Goal: Task Accomplishment & Management: Complete application form

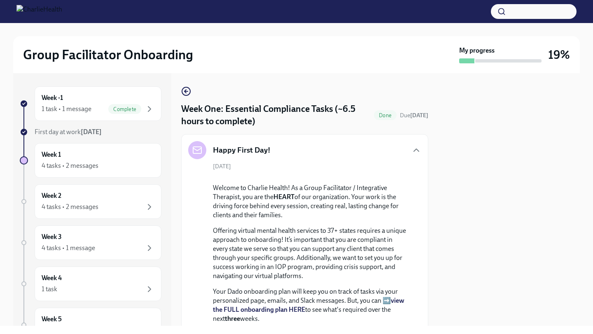
scroll to position [2255, 0]
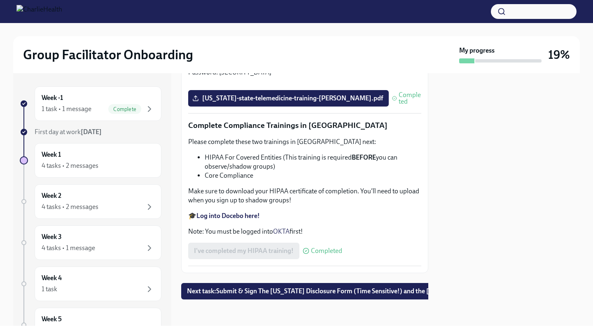
click at [348, 291] on span "Next task : Submit & Sign The Utah Disclosure Form (Time Sensitive!) and the Lo…" at bounding box center [351, 291] width 328 height 8
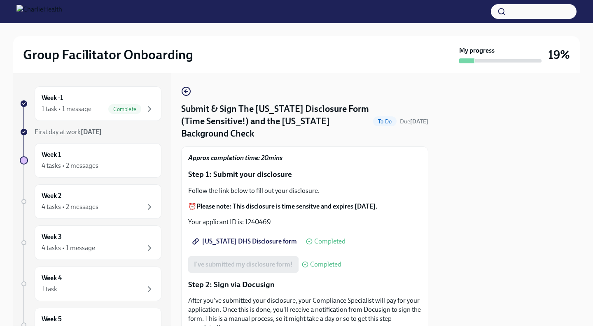
drag, startPoint x: 406, startPoint y: 247, endPoint x: 415, endPoint y: 240, distance: 11.8
click at [405, 256] on div "I've submitted my disclosure form! Completed" at bounding box center [304, 264] width 233 height 16
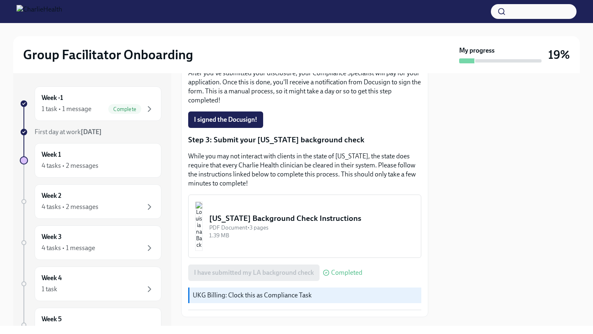
scroll to position [233, 0]
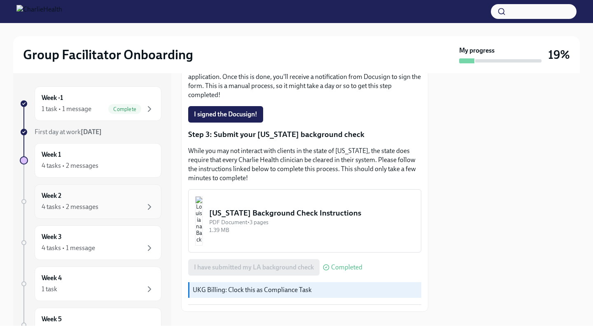
click at [132, 199] on div "Week 2 4 tasks • 2 messages" at bounding box center [98, 201] width 113 height 21
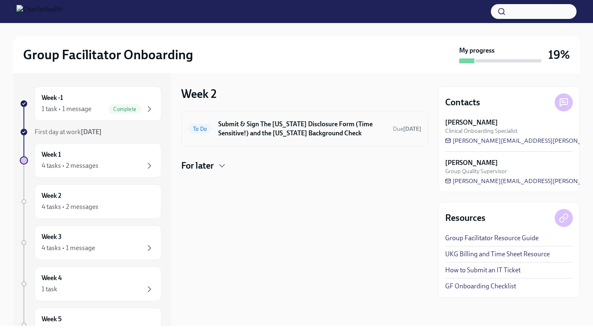
click at [242, 132] on h6 "Submit & Sign The Utah Disclosure Form (Time Sensitive!) and the Louisiana Back…" at bounding box center [302, 129] width 168 height 18
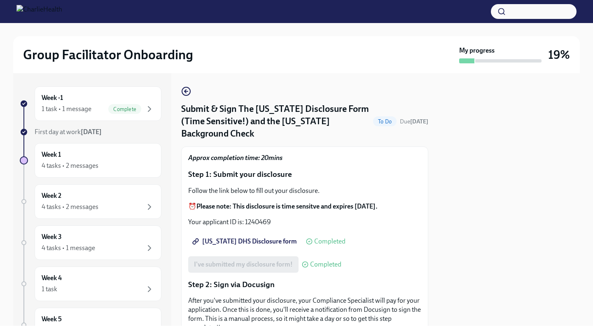
click at [451, 210] on div at bounding box center [509, 199] width 142 height 253
click at [440, 216] on div at bounding box center [509, 199] width 142 height 253
click at [410, 233] on div "Utah DHS Disclosure form Completed" at bounding box center [304, 241] width 233 height 16
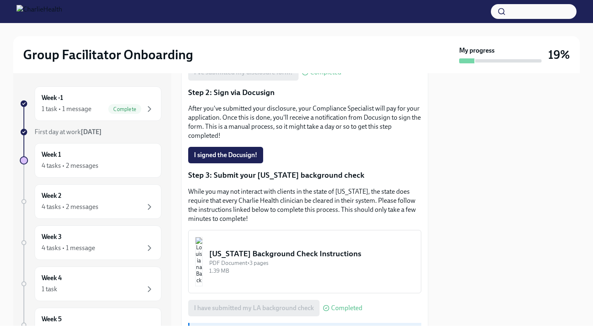
scroll to position [233, 0]
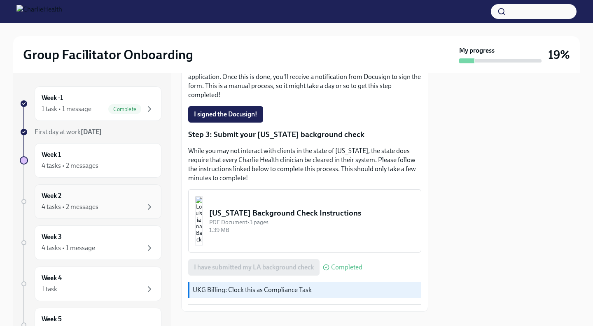
click at [135, 201] on div "Week 2 4 tasks • 2 messages" at bounding box center [98, 201] width 113 height 21
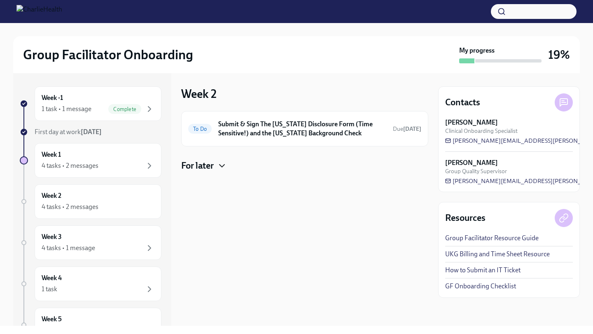
click at [222, 165] on icon "button" at bounding box center [222, 166] width 10 height 10
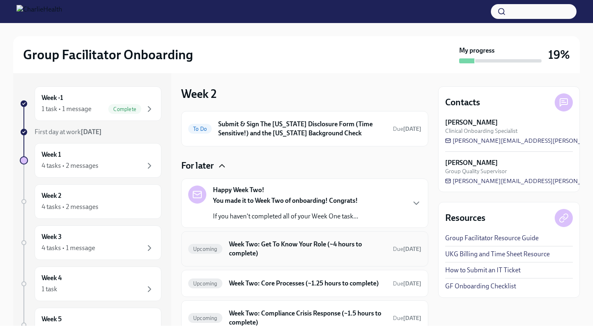
click at [278, 249] on h6 "Week Two: Get To Know Your Role (~4 hours to complete)" at bounding box center [307, 249] width 157 height 18
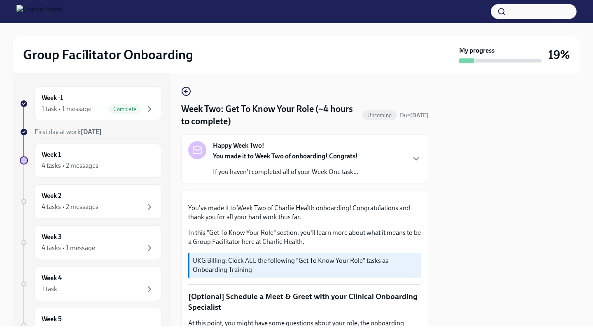
click at [432, 232] on div "Week -1 1 task • 1 message Complete First day at work Aug 11th Week 1 4 tasks •…" at bounding box center [296, 199] width 566 height 253
click at [410, 163] on div "Happy Week Two! You made it to Week Two of onboarding! Congrats! If you haven't…" at bounding box center [304, 158] width 233 height 35
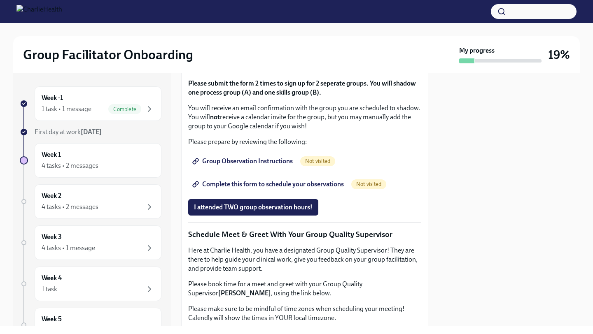
scroll to position [724, 0]
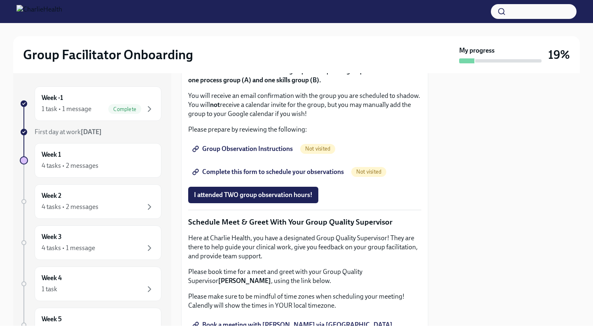
click at [450, 215] on div at bounding box center [509, 199] width 142 height 253
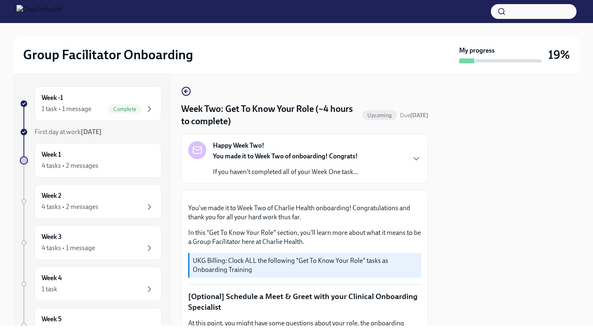
click at [451, 228] on div at bounding box center [509, 199] width 142 height 253
click at [370, 197] on button "Zoom image" at bounding box center [304, 197] width 233 height 0
click at [412, 162] on icon "button" at bounding box center [416, 159] width 10 height 10
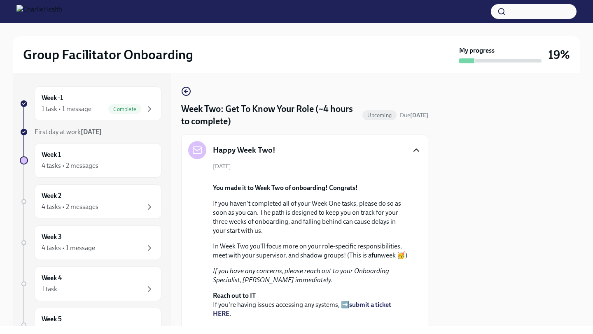
click at [418, 249] on div "August 18th You made it to Week Two of onboarding! Congrats! If you haven't com…" at bounding box center [304, 262] width 233 height 199
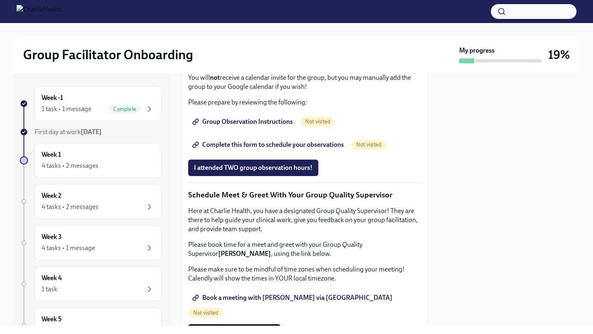
scroll to position [757, 0]
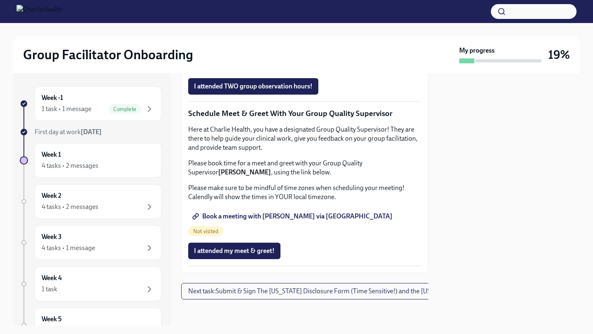
scroll to position [922, 0]
click at [258, 44] on span "Group Observation Instructions" at bounding box center [243, 40] width 99 height 8
click at [420, 95] on div "I attended TWO group observation hours!" at bounding box center [304, 86] width 233 height 16
click at [271, 221] on span "Book a meeting with Don via Calendly" at bounding box center [293, 216] width 198 height 8
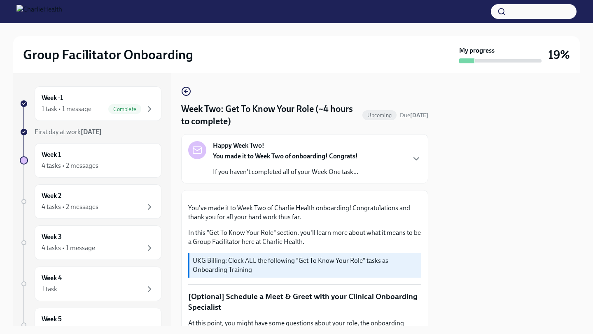
click at [452, 240] on div at bounding box center [509, 199] width 142 height 253
click at [413, 159] on icon "button" at bounding box center [416, 159] width 10 height 10
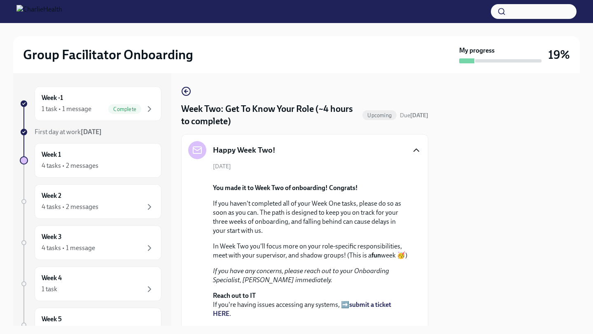
click at [456, 234] on div at bounding box center [509, 199] width 142 height 253
click at [419, 232] on div "August 18th You made it to Week Two of onboarding! Congrats! If you haven't com…" at bounding box center [304, 262] width 233 height 199
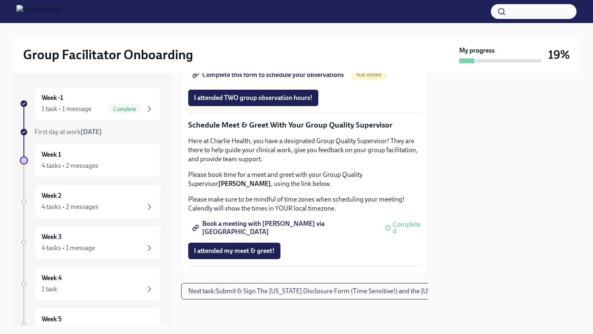
scroll to position [1037, 0]
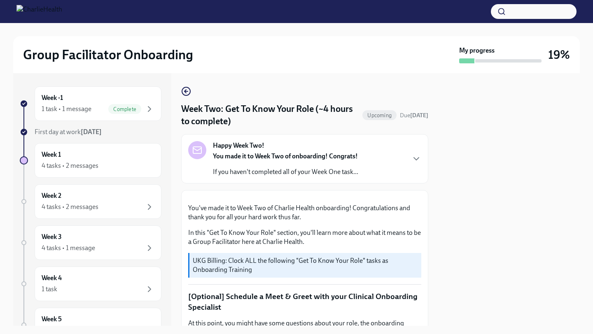
click at [461, 227] on div at bounding box center [509, 199] width 142 height 253
click at [356, 180] on div "Happy Week Two! You made it to Week Two of onboarding! Congrats! If you haven't…" at bounding box center [304, 158] width 247 height 49
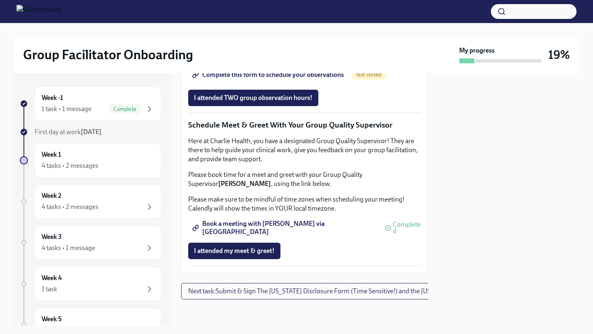
scroll to position [1075, 0]
click at [151, 205] on icon "button" at bounding box center [149, 207] width 10 height 10
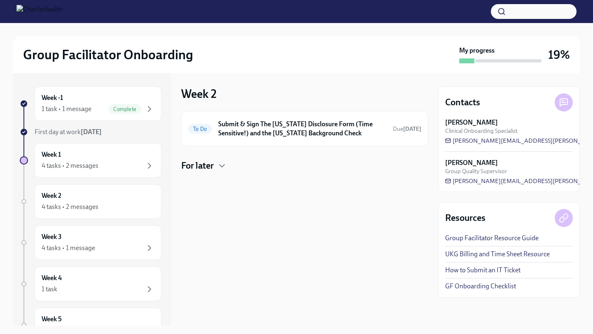
click at [225, 158] on div "To Do Submit & Sign The Utah Disclosure Form (Time Sensitive!) and the Louisian…" at bounding box center [304, 141] width 247 height 61
click at [222, 165] on icon "button" at bounding box center [222, 166] width 10 height 10
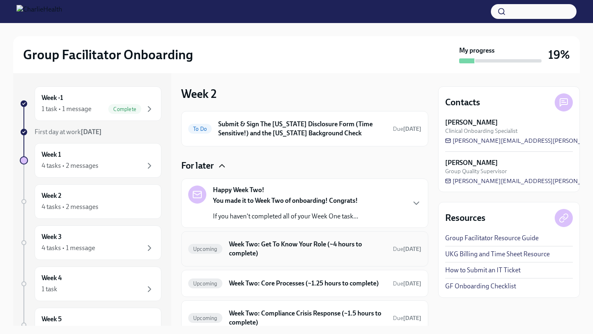
click at [263, 245] on h6 "Week Two: Get To Know Your Role (~4 hours to complete)" at bounding box center [307, 249] width 157 height 18
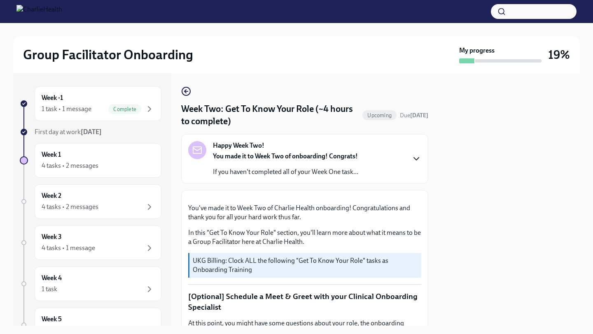
click at [418, 158] on icon "button" at bounding box center [416, 159] width 10 height 10
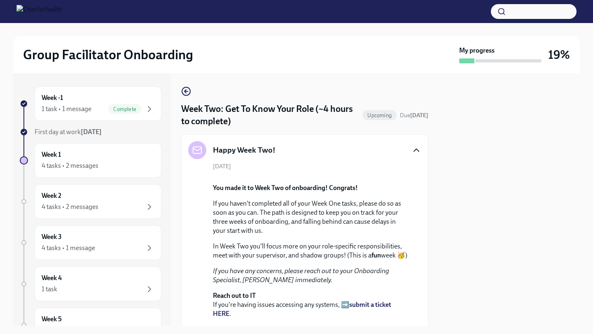
click at [423, 216] on div "Happy Week Two! August 18th You made it to Week Two of onboarding! Congrats! If…" at bounding box center [304, 251] width 247 height 234
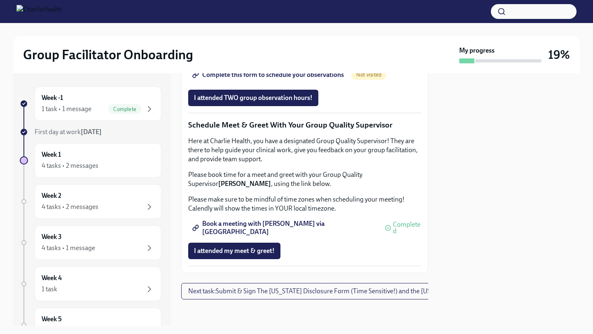
scroll to position [1075, 0]
click at [148, 207] on icon "button" at bounding box center [149, 207] width 10 height 10
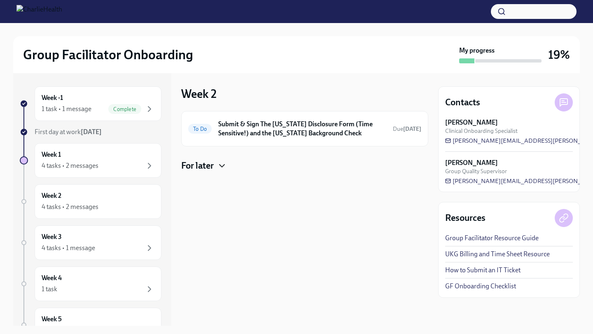
click at [225, 168] on icon "button" at bounding box center [222, 166] width 10 height 10
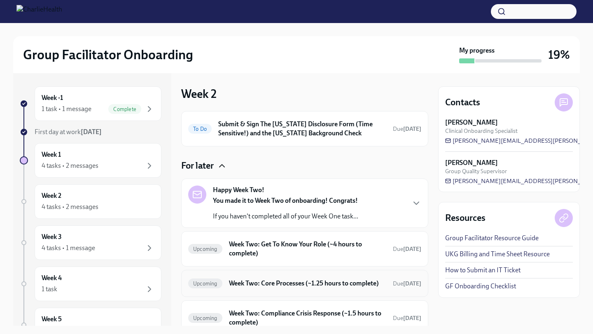
click at [250, 284] on h6 "Week Two: Core Processes (~1.25 hours to complete)" at bounding box center [307, 283] width 157 height 9
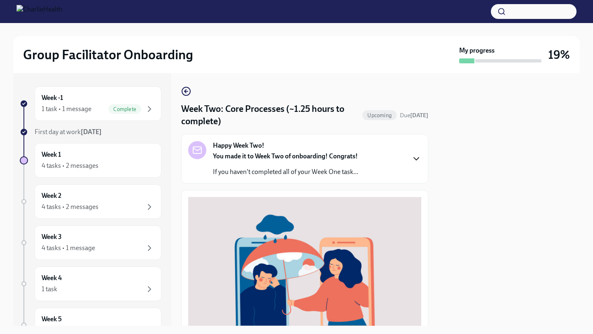
click at [414, 156] on icon "button" at bounding box center [416, 159] width 10 height 10
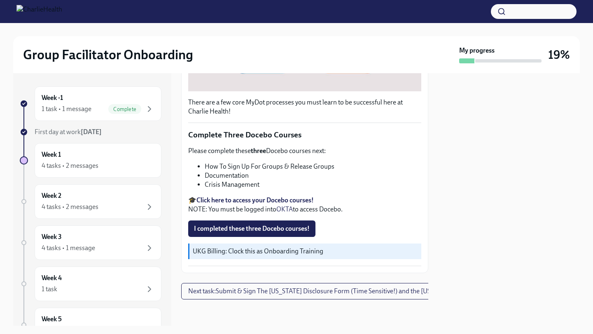
scroll to position [510, 0]
click at [448, 245] on div at bounding box center [509, 199] width 142 height 253
click at [249, 233] on span "I completed these three Docebo courses!" at bounding box center [252, 229] width 116 height 8
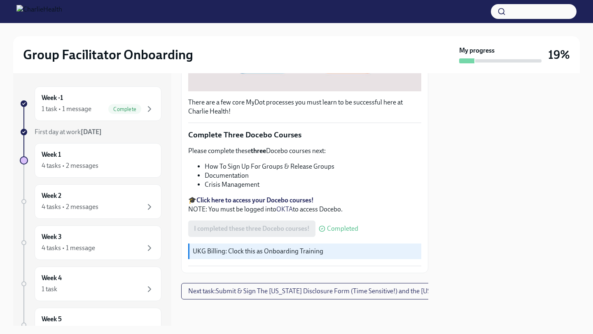
click at [447, 251] on div at bounding box center [509, 199] width 142 height 253
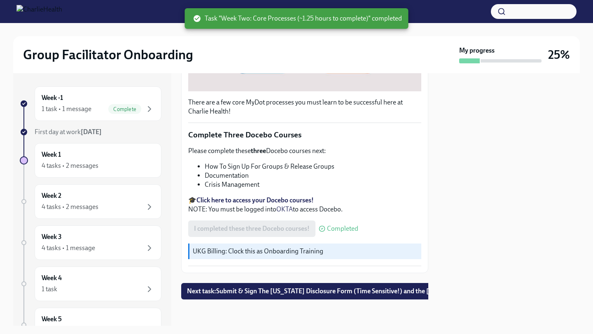
click at [400, 214] on p "🎓 Click here to access your Docebo courses! NOTE: You must be logged into OKTA …" at bounding box center [304, 205] width 233 height 18
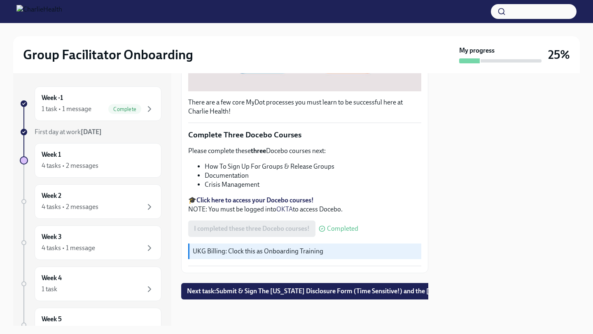
scroll to position [535, 0]
click at [116, 204] on div "4 tasks • 2 messages" at bounding box center [98, 207] width 113 height 10
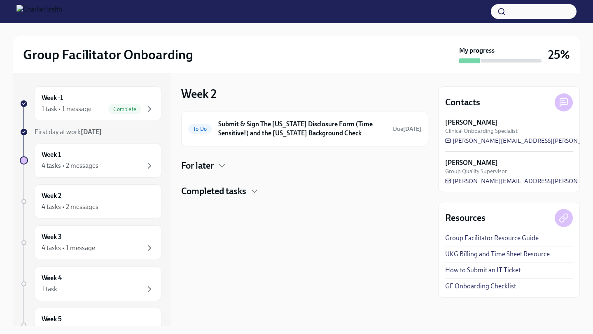
click at [205, 164] on h4 "For later" at bounding box center [197, 166] width 33 height 12
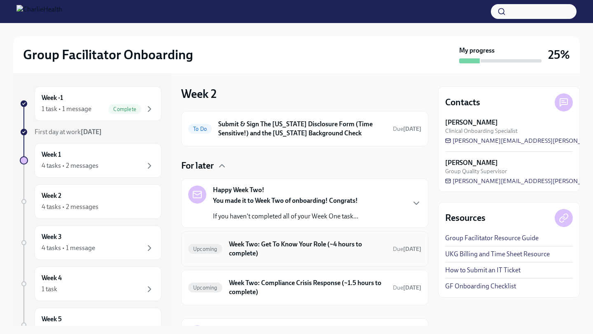
click at [255, 246] on h6 "Week Two: Get To Know Your Role (~4 hours to complete)" at bounding box center [307, 249] width 157 height 18
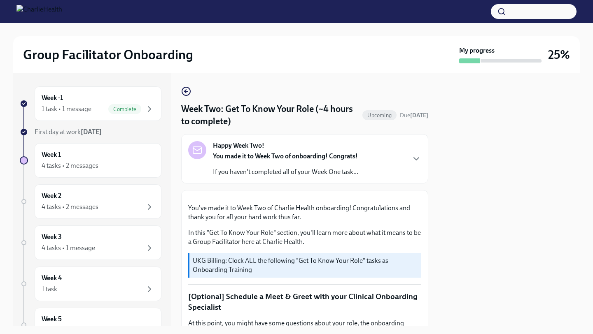
click at [452, 227] on div at bounding box center [509, 199] width 142 height 253
click at [421, 179] on div "Happy Week Two! You made it to Week Two of onboarding! Congrats! If you haven't…" at bounding box center [304, 158] width 247 height 49
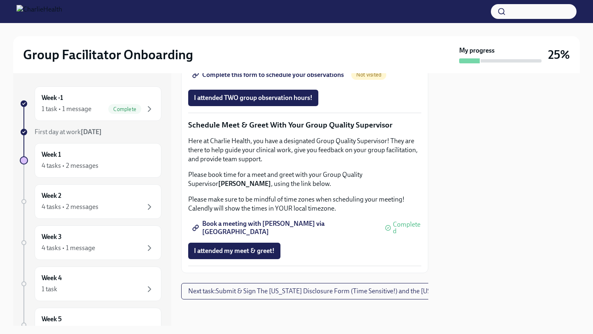
scroll to position [1075, 0]
click at [145, 209] on icon "button" at bounding box center [149, 207] width 10 height 10
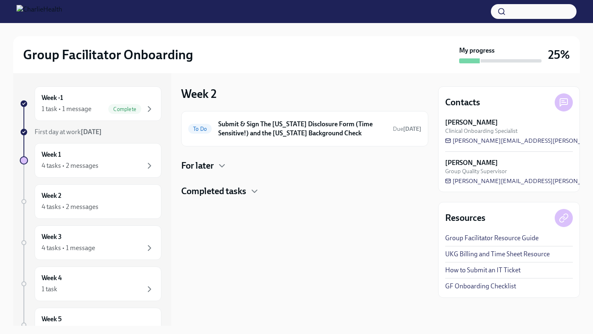
click at [214, 166] on div "For later" at bounding box center [304, 166] width 247 height 12
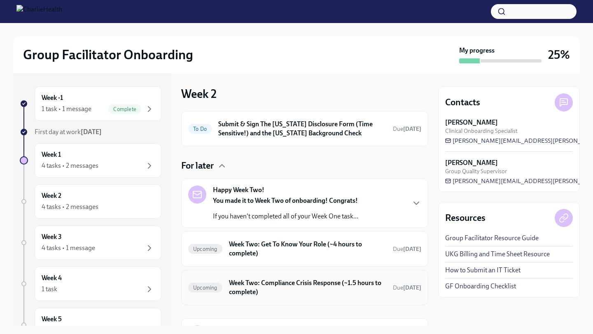
click at [230, 284] on h6 "Week Two: Compliance Crisis Response (~1.5 hours to complete)" at bounding box center [307, 288] width 157 height 18
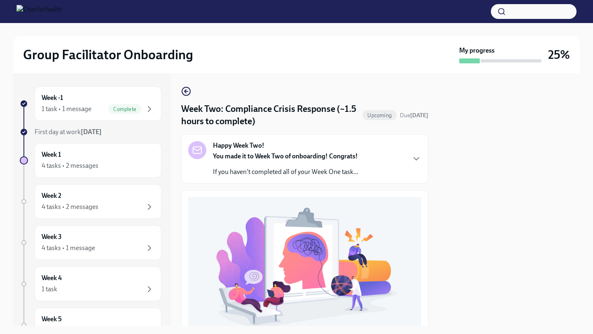
click at [445, 246] on div at bounding box center [509, 199] width 142 height 253
click at [416, 172] on div "Happy Week Two! You made it to Week Two of onboarding! Congrats! If you haven't…" at bounding box center [304, 158] width 233 height 35
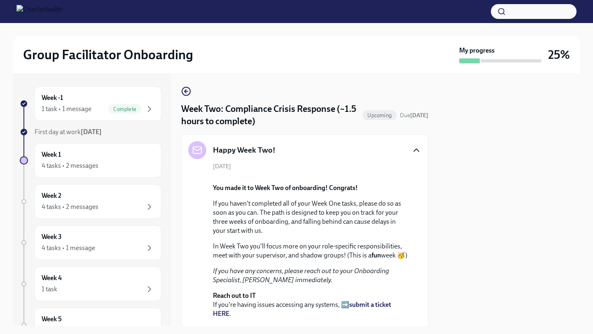
click at [414, 150] on icon "button" at bounding box center [416, 150] width 10 height 10
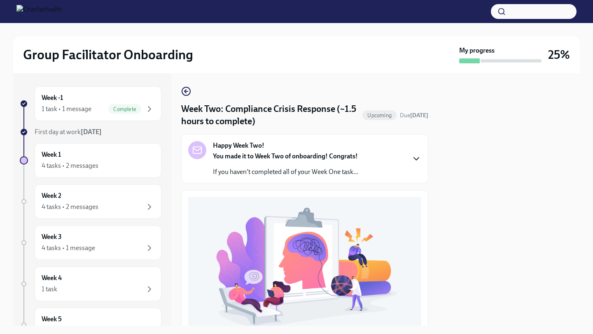
click at [416, 264] on button "Zoom image" at bounding box center [304, 267] width 233 height 140
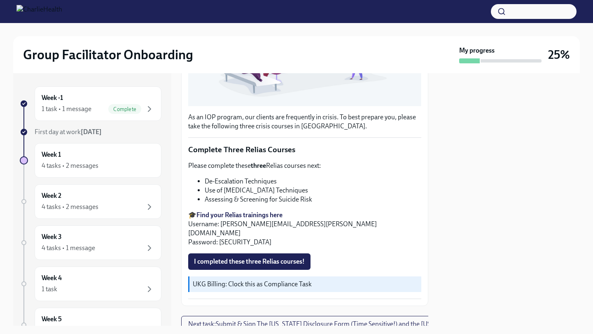
scroll to position [255, 0]
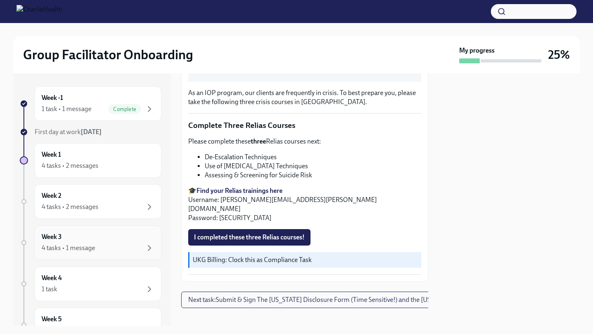
click at [120, 239] on div "Week 3 4 tasks • 1 message" at bounding box center [98, 242] width 113 height 21
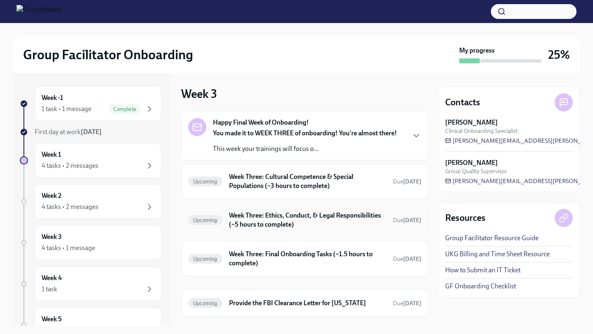
click at [261, 216] on h6 "Week Three: Ethics, Conduct, & Legal Responsibilities (~5 hours to complete)" at bounding box center [307, 220] width 157 height 18
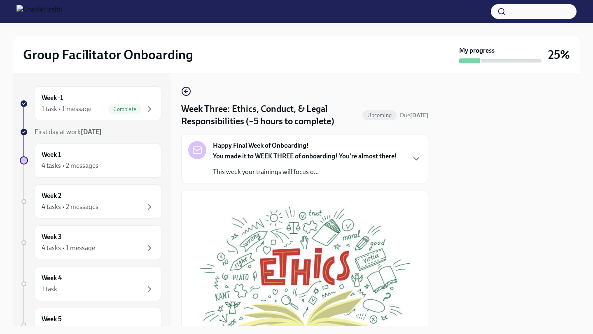
click at [414, 207] on button "Zoom image" at bounding box center [304, 279] width 233 height 165
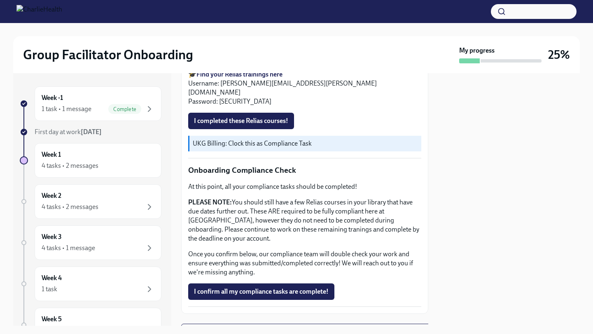
scroll to position [428, 0]
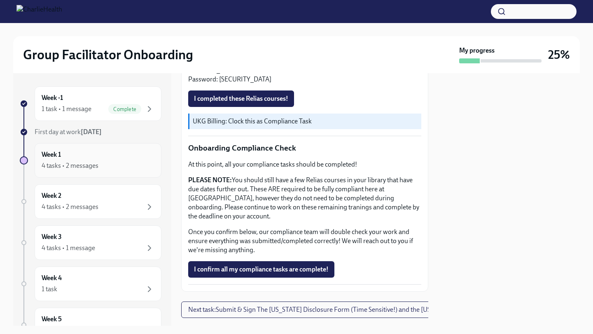
click at [117, 158] on div "Week 1 4 tasks • 2 messages" at bounding box center [98, 160] width 113 height 21
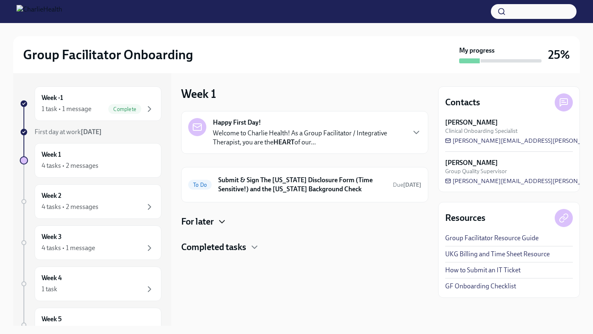
click at [220, 222] on icon "button" at bounding box center [222, 222] width 10 height 10
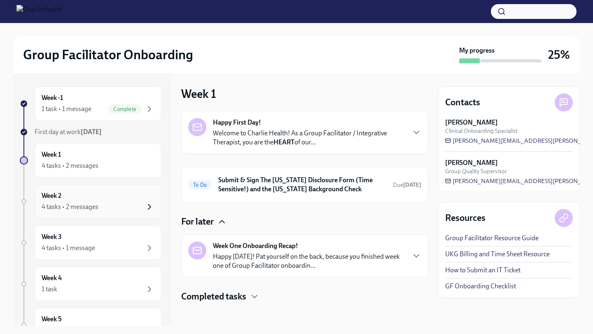
click at [149, 207] on icon "button" at bounding box center [149, 207] width 10 height 10
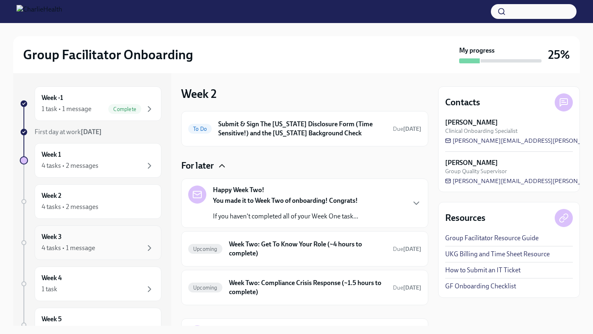
click at [134, 236] on div "Week 3 4 tasks • 1 message" at bounding box center [98, 242] width 113 height 21
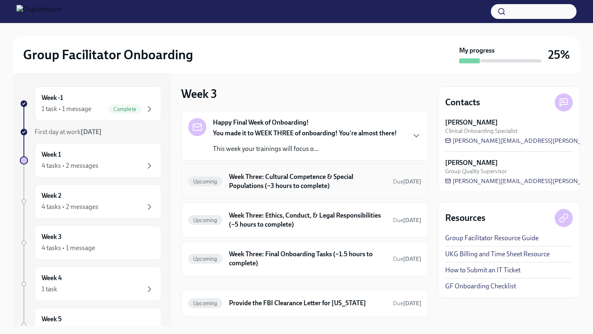
click at [300, 180] on h6 "Week Three: Cultural Competence & Special Populations (~3 hours to complete)" at bounding box center [307, 181] width 157 height 18
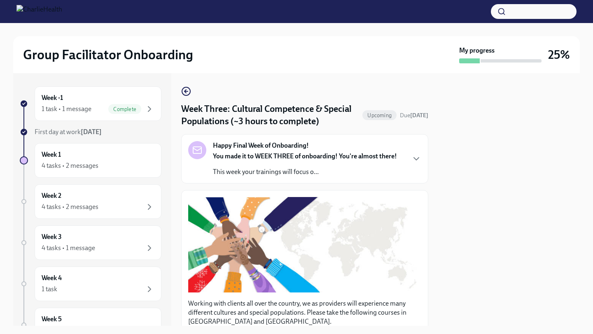
click at [381, 240] on button "Zoom image" at bounding box center [304, 244] width 233 height 95
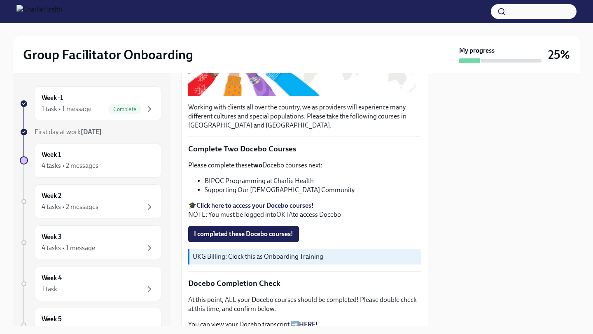
scroll to position [198, 0]
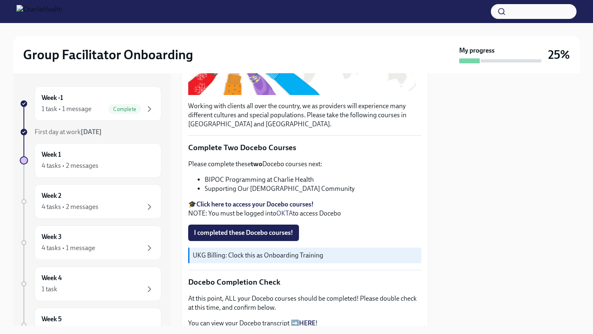
click at [463, 235] on div at bounding box center [509, 199] width 142 height 253
click at [425, 221] on div "Working with clients all over the country, we as providers will experience many…" at bounding box center [304, 334] width 247 height 683
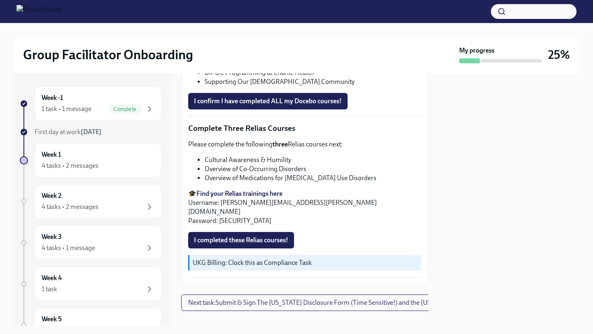
scroll to position [591, 0]
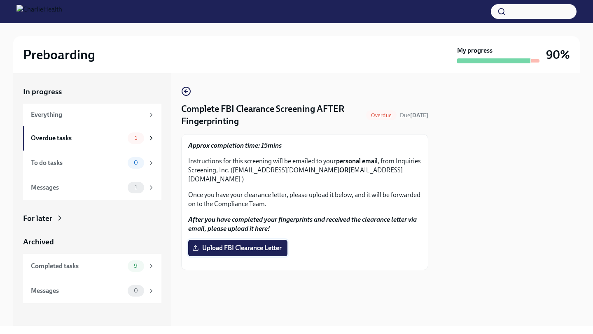
click at [223, 244] on span "Upload FBI Clearance Letter" at bounding box center [238, 248] width 88 height 8
click at [0, 0] on input "Upload FBI Clearance Letter" at bounding box center [0, 0] width 0 height 0
